Goal: Information Seeking & Learning: Learn about a topic

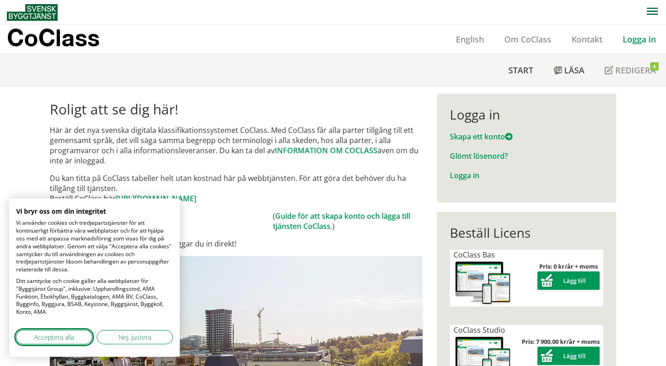
click at [70, 335] on span "Acceptera alla" at bounding box center [54, 337] width 40 height 10
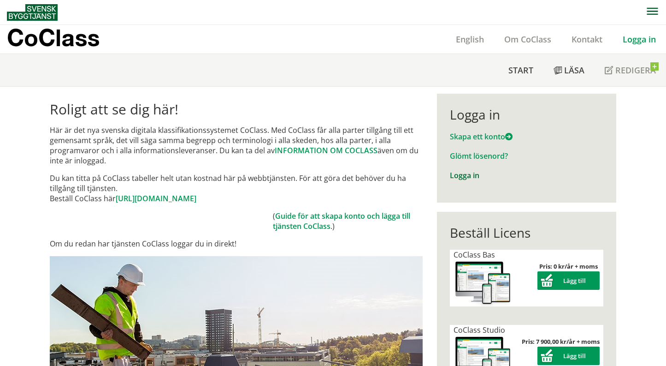
click at [463, 174] on link "Logga in" at bounding box center [465, 175] width 30 height 10
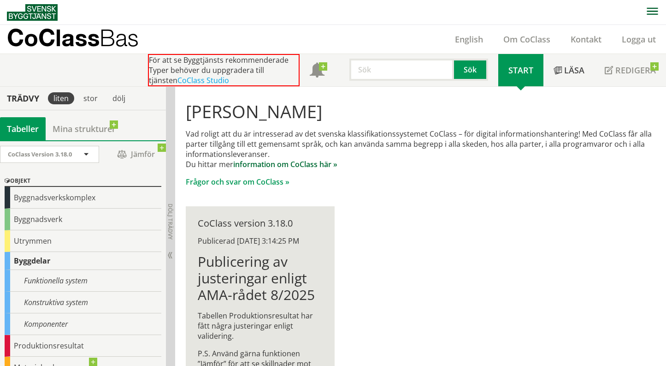
click at [326, 160] on link "information om CoClass här »" at bounding box center [285, 164] width 104 height 10
click at [327, 164] on link "information om CoClass här »" at bounding box center [285, 164] width 104 height 10
click at [321, 159] on link "information om CoClass här »" at bounding box center [285, 164] width 104 height 10
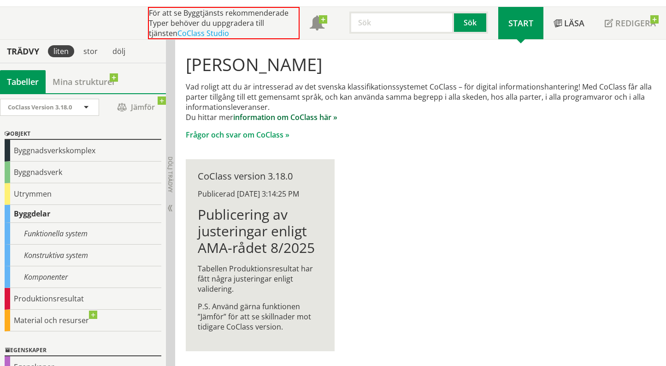
click at [321, 118] on link "information om CoClass här »" at bounding box center [285, 117] width 104 height 10
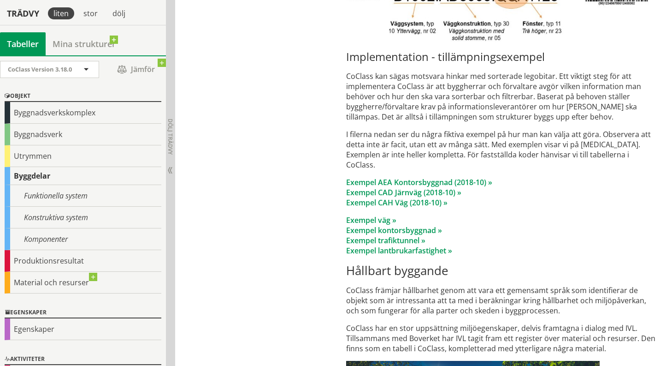
scroll to position [3592, 0]
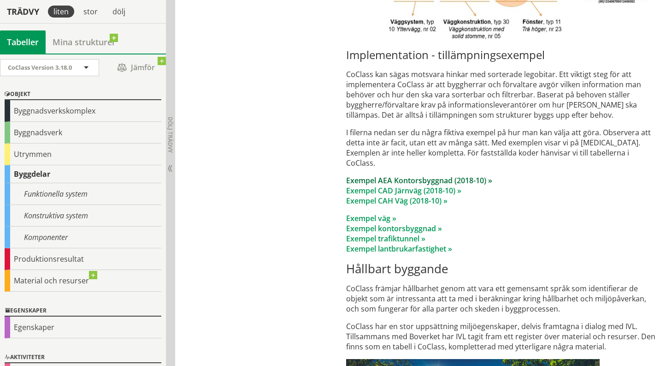
click at [389, 179] on link "Exempel AEA Kontorsbyggnad (2018-10) »" at bounding box center [419, 180] width 146 height 10
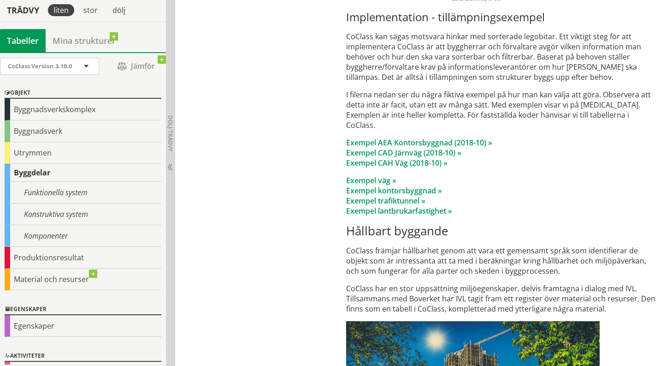
scroll to position [3626, 0]
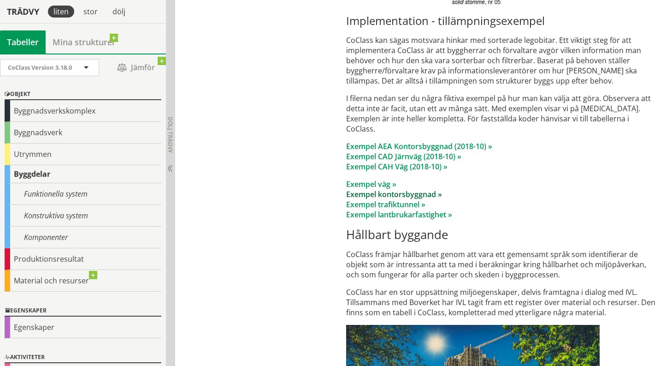
click at [386, 193] on link "Exempel kontorsbyggnad »" at bounding box center [394, 194] width 96 height 10
click at [368, 148] on link "Exempel AEA Kontorsbyggnad (2018-10) »" at bounding box center [419, 146] width 146 height 10
click at [386, 206] on link "Exempel trafiktunnel »" at bounding box center [385, 204] width 79 height 10
click at [379, 146] on link "Exempel AEA Kontorsbyggnad (2018-10) »" at bounding box center [419, 146] width 146 height 10
click at [383, 156] on link "Exempel CAD Järnväg (2018-10) »" at bounding box center [403, 156] width 115 height 10
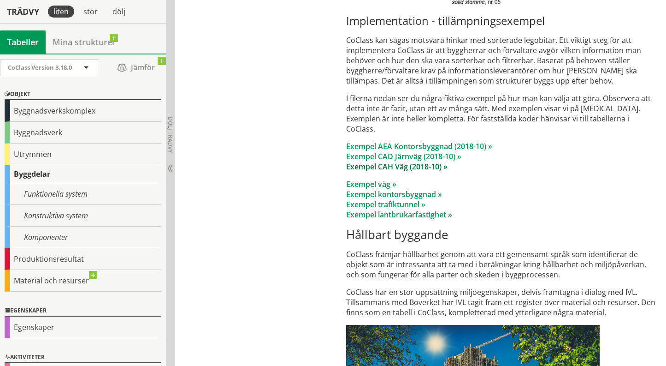
click at [360, 169] on link "Exempel CAH Väg (2018-10) »" at bounding box center [396, 166] width 101 height 10
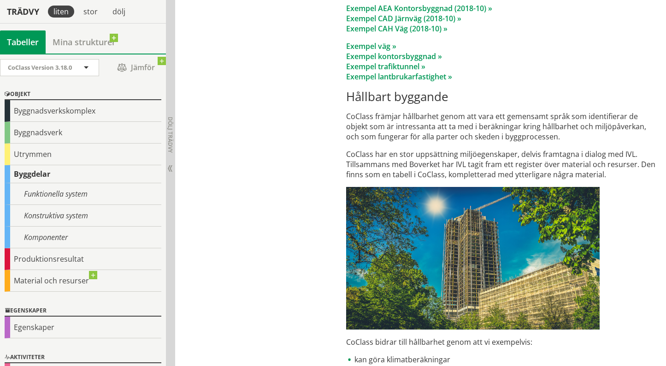
scroll to position [3761, 0]
